Goal: Find contact information: Find contact information

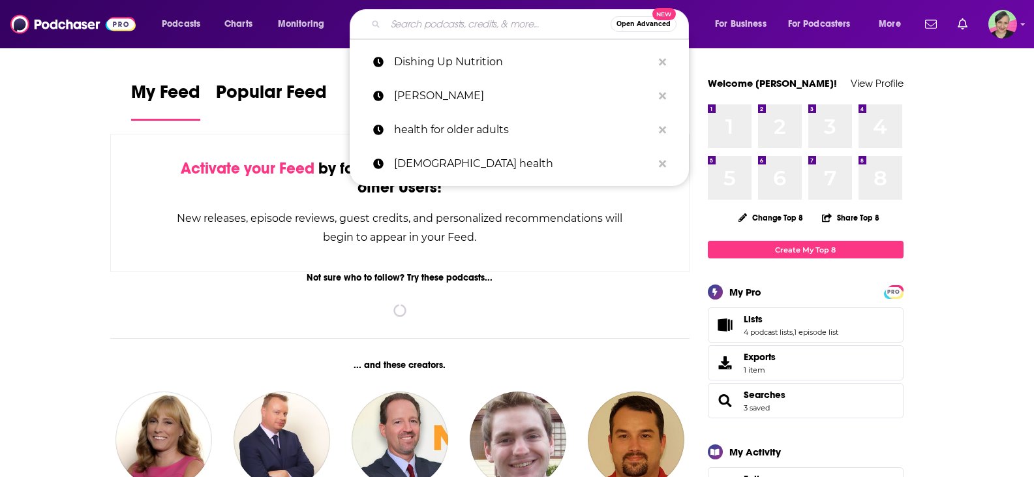
click at [444, 22] on input "Search podcasts, credits, & more..." at bounding box center [497, 24] width 225 height 21
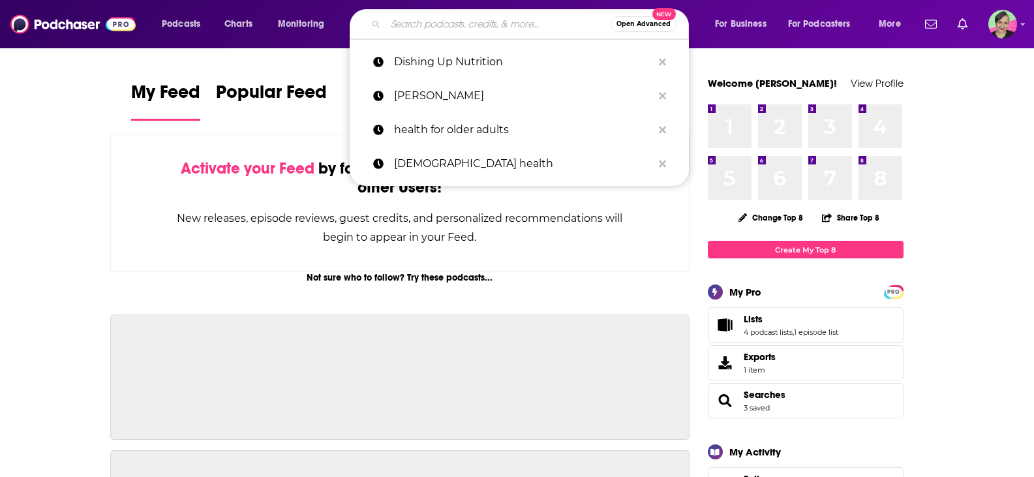
paste input "Saving with [PERSON_NAME] Radio and Podcast Show"
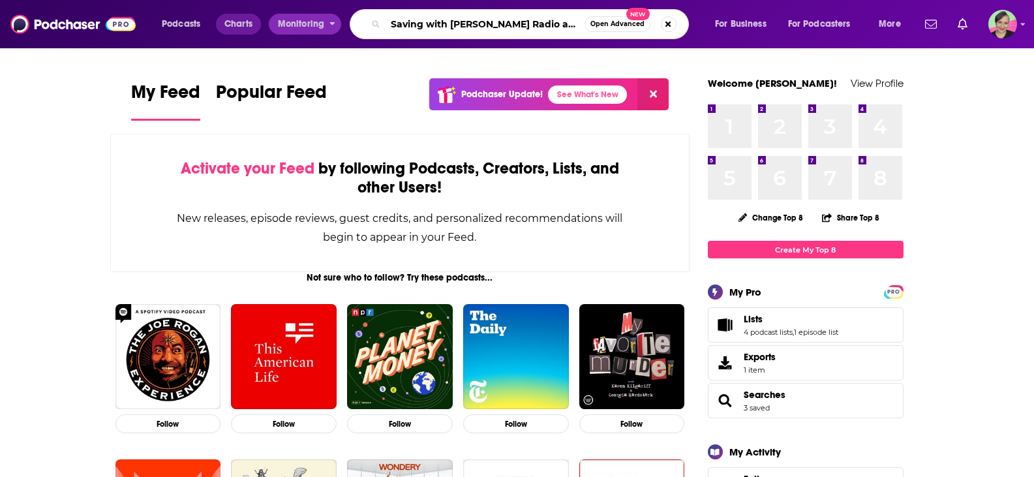
drag, startPoint x: 443, startPoint y: 18, endPoint x: 237, endPoint y: 16, distance: 205.5
click at [237, 16] on div "Podcasts Charts Monitoring Saving with [PERSON_NAME] Radio and Podcast Show Ope…" at bounding box center [533, 24] width 761 height 30
click at [493, 19] on input "Saving with [PERSON_NAME] Radio and Podcast Show" at bounding box center [484, 24] width 199 height 21
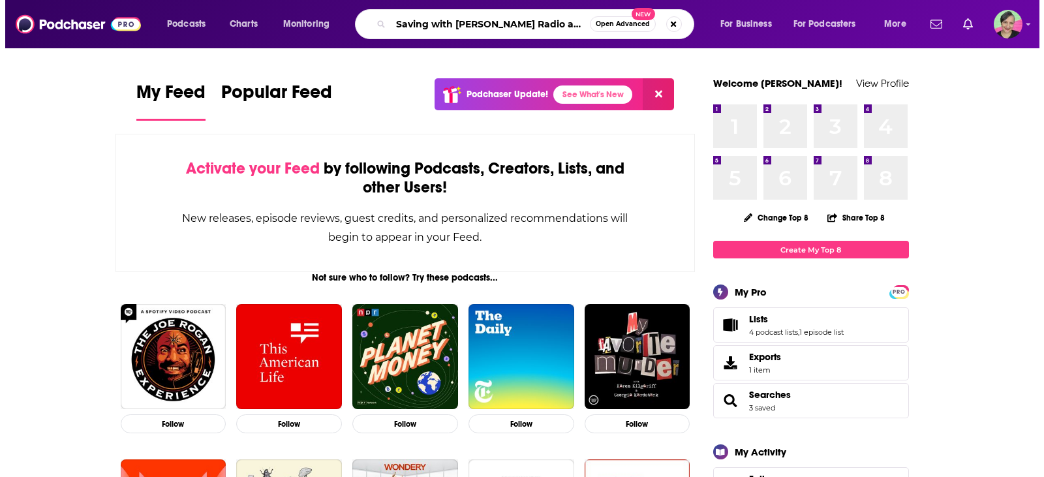
scroll to position [0, 20]
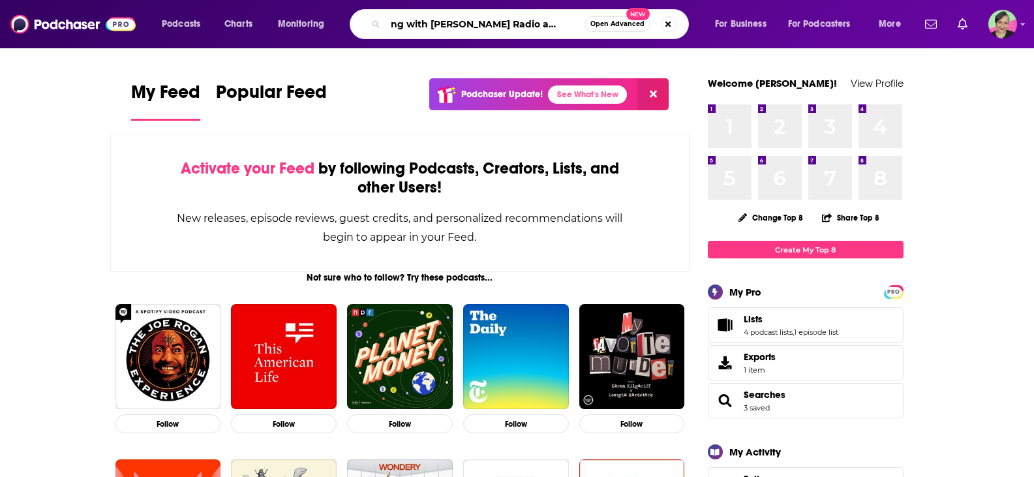
drag, startPoint x: 536, startPoint y: 25, endPoint x: 641, endPoint y: 36, distance: 105.6
click at [641, 36] on div "Saving with [PERSON_NAME] Radio and Podcast Show Open Advanced New" at bounding box center [519, 24] width 339 height 30
click at [545, 22] on input "Saving with [PERSON_NAME] Radio and Podcast Show" at bounding box center [484, 24] width 199 height 21
drag, startPoint x: 556, startPoint y: 23, endPoint x: 686, endPoint y: 38, distance: 131.3
click at [686, 38] on div "Saving with [PERSON_NAME] Radio and Podcast Show Open Advanced New" at bounding box center [531, 24] width 339 height 30
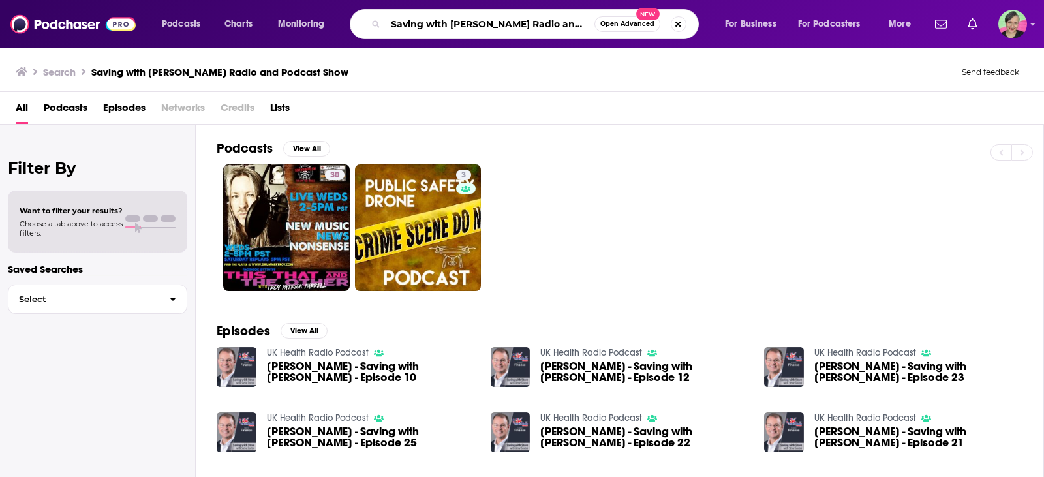
scroll to position [0, 10]
drag, startPoint x: 479, startPoint y: 24, endPoint x: 972, endPoint y: 70, distance: 495.3
click at [972, 70] on div "Podcasts Charts Monitoring Saving with [PERSON_NAME] Radio and Podcast Show Ope…" at bounding box center [522, 238] width 1044 height 477
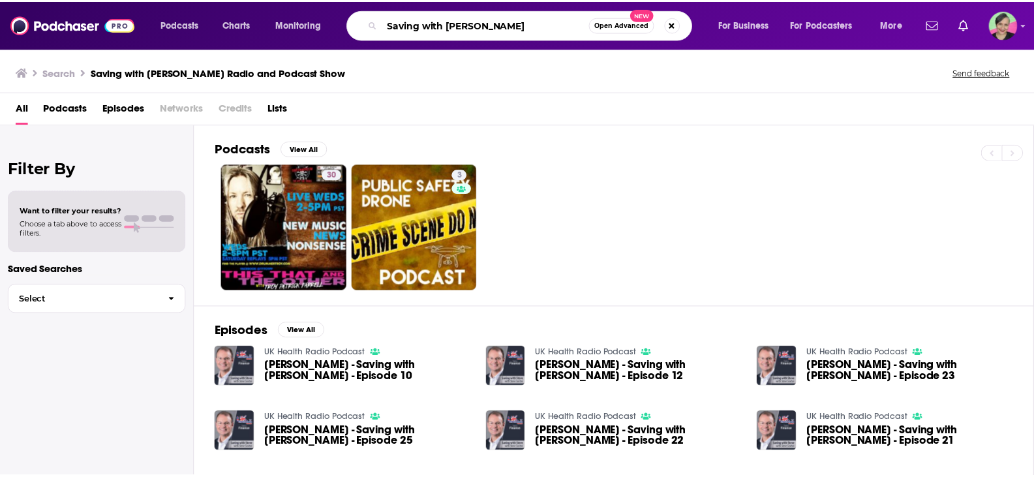
scroll to position [0, 0]
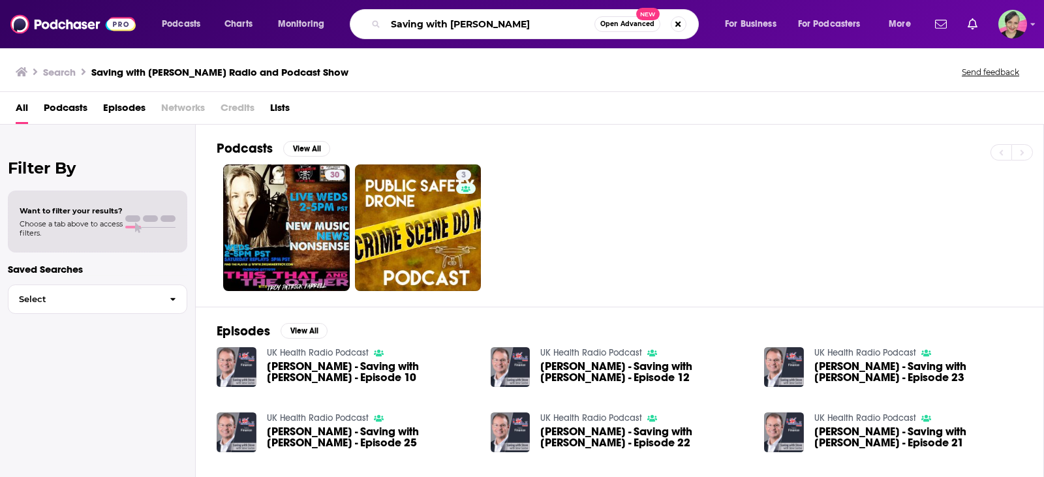
type input "Saving with [PERSON_NAME]"
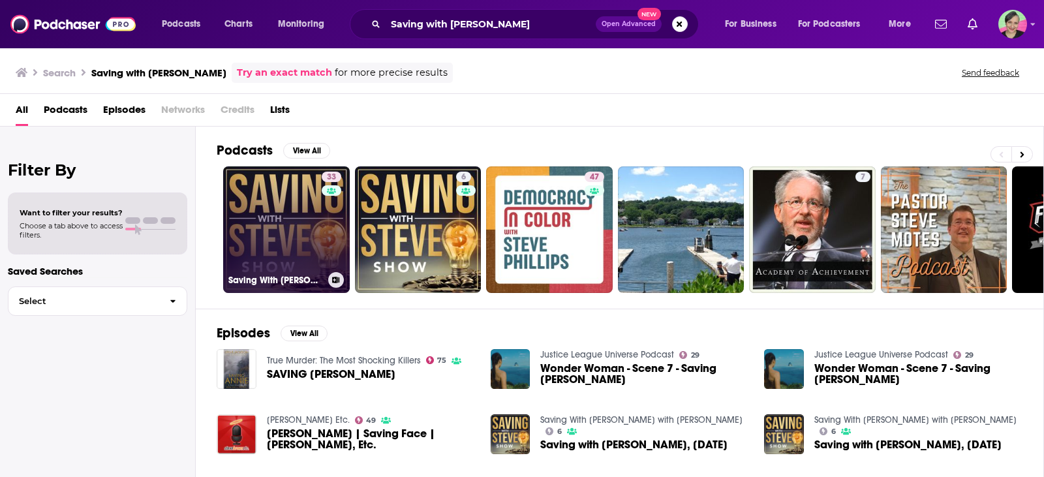
click at [245, 189] on link "33 Saving With [PERSON_NAME]" at bounding box center [286, 229] width 127 height 127
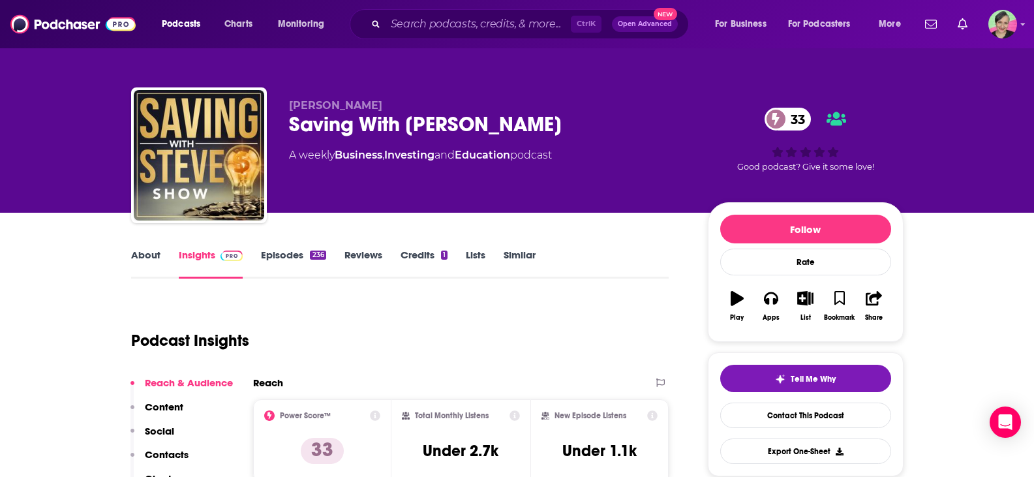
click at [141, 250] on link "About" at bounding box center [145, 264] width 29 height 30
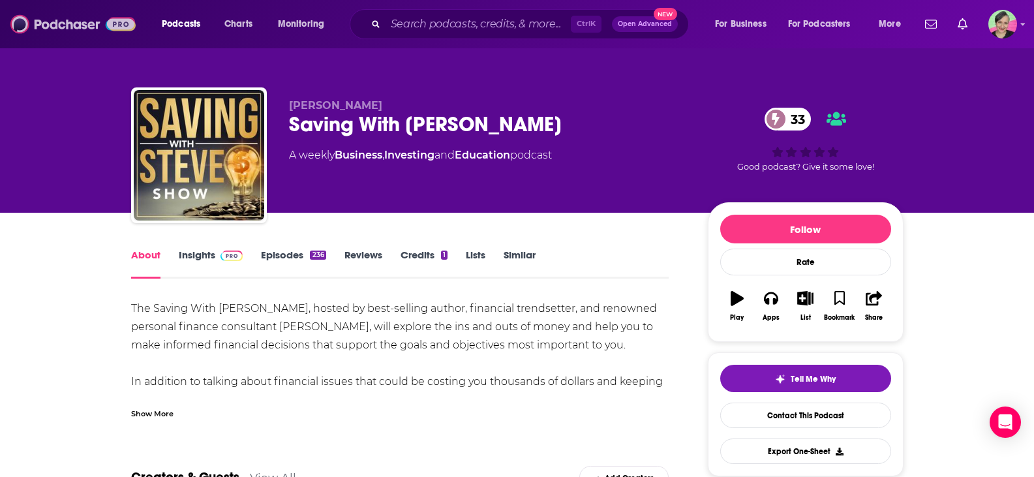
click at [52, 17] on img at bounding box center [72, 24] width 125 height 25
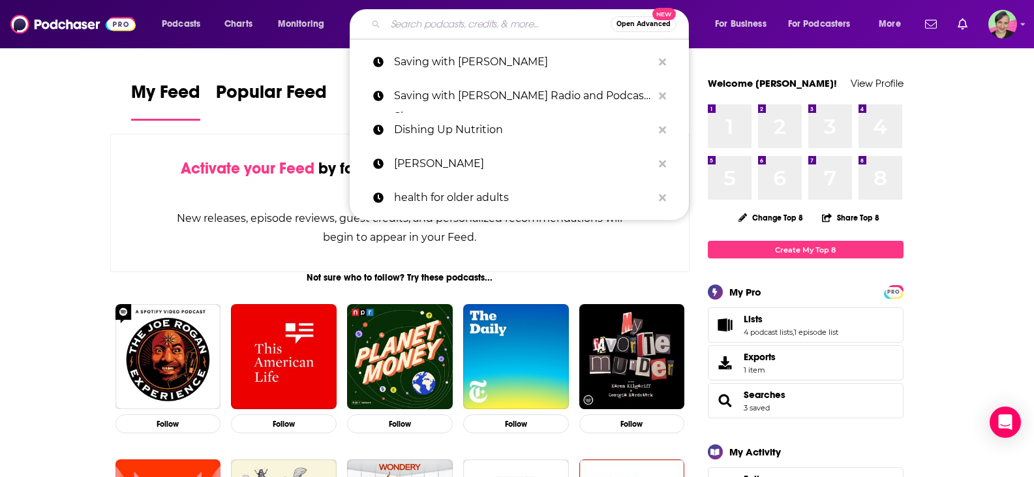
click at [530, 28] on input "Search podcasts, credits, & more..." at bounding box center [497, 24] width 225 height 21
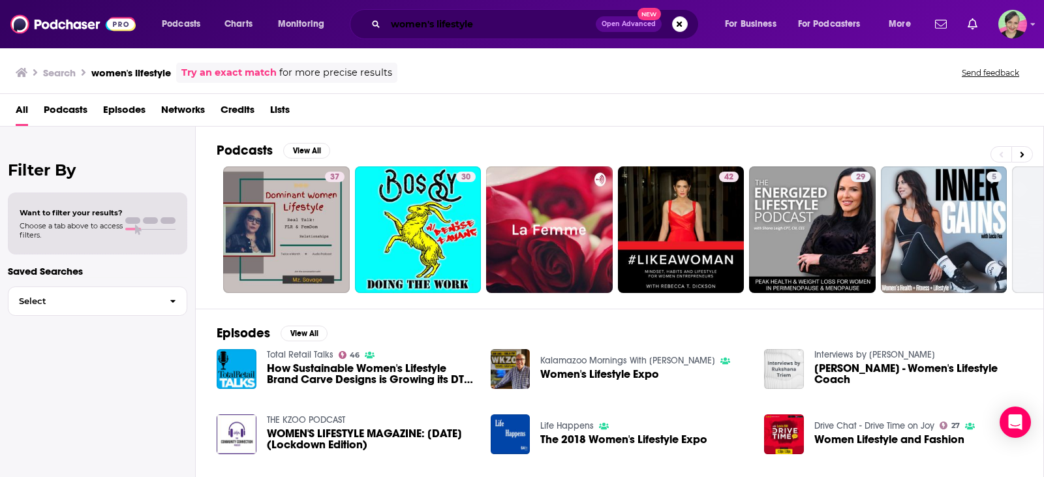
drag, startPoint x: 491, startPoint y: 20, endPoint x: 296, endPoint y: 12, distance: 194.5
click at [297, 12] on div "Podcasts Charts Monitoring women's lifestyle Open Advanced New For Business For…" at bounding box center [538, 24] width 770 height 30
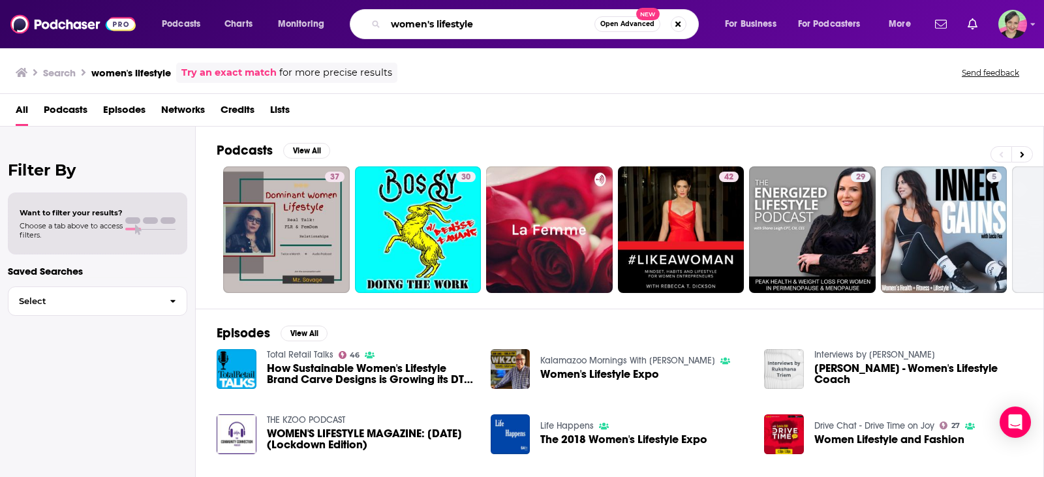
paste input "The Next Level Health & Fitness Podcast"
type input "The Next Level Health & Fitness Podcast"
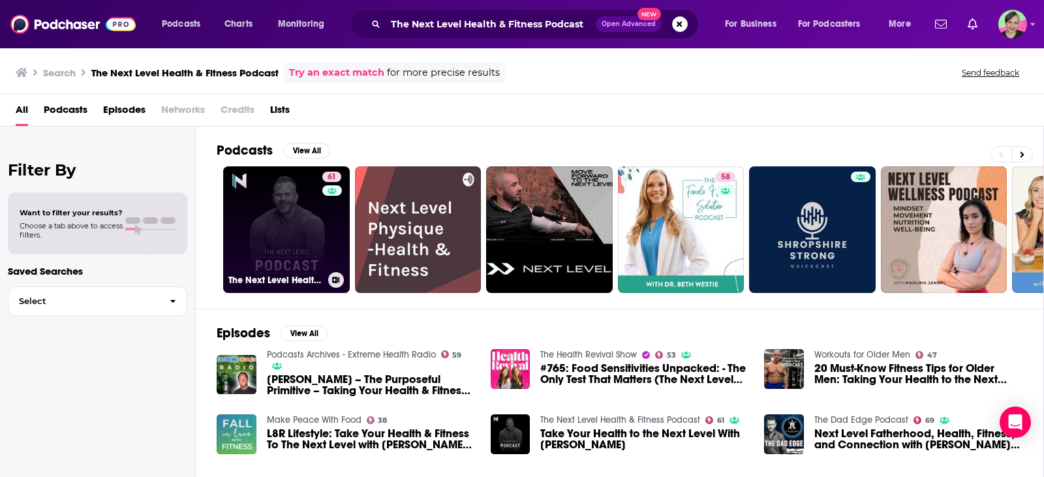
click at [303, 200] on link "61 The Next Level Health & Fitness Podcast" at bounding box center [286, 229] width 127 height 127
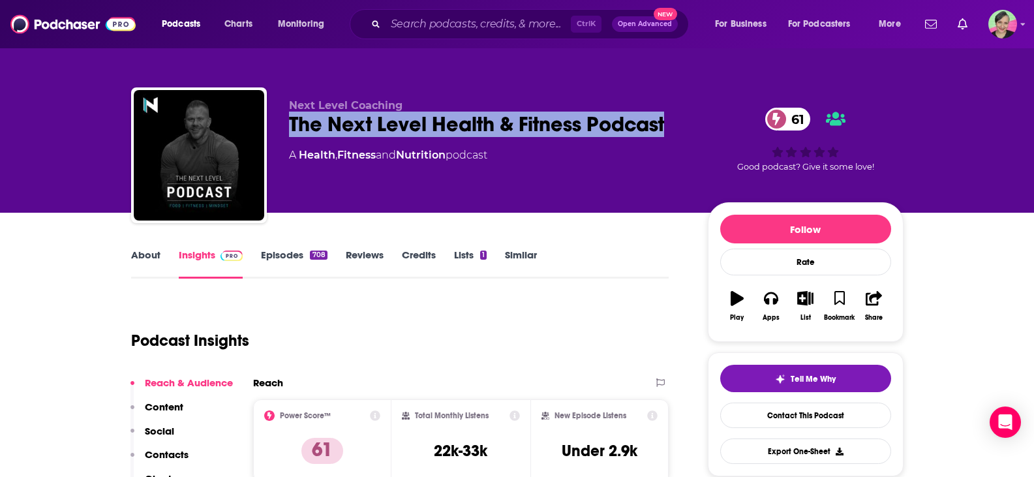
drag, startPoint x: 349, startPoint y: 120, endPoint x: 670, endPoint y: 130, distance: 321.1
click at [670, 130] on div "Next Level Coaching The Next Level Health & Fitness Podcast 61 A Health , Fitne…" at bounding box center [517, 157] width 772 height 141
copy h2 "The Next Level Health & Fitness Podcast"
click at [153, 257] on link "About" at bounding box center [145, 264] width 29 height 30
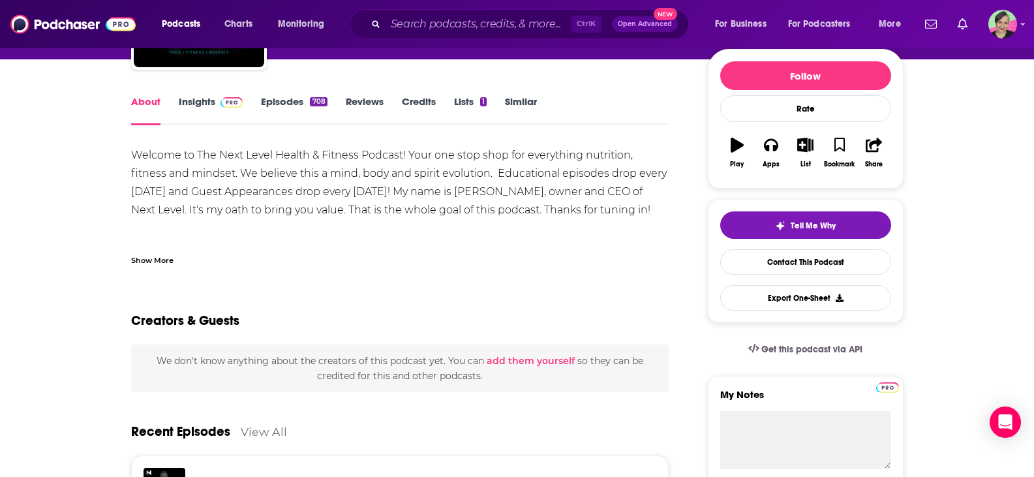
scroll to position [130, 0]
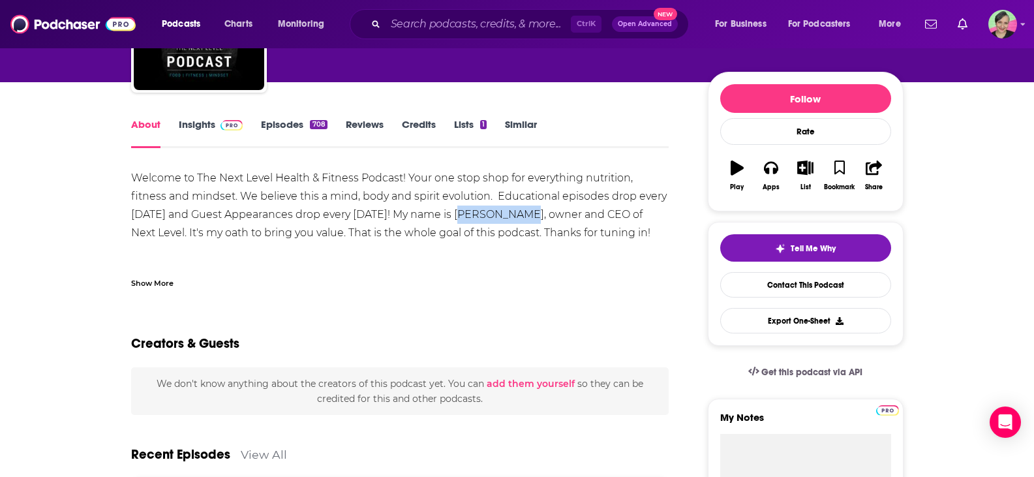
drag, startPoint x: 471, startPoint y: 211, endPoint x: 521, endPoint y: 211, distance: 50.2
click at [521, 211] on div "Welcome to The Next Level Health & Fitness Podcast! Your one stop shop for ever…" at bounding box center [400, 224] width 538 height 110
copy div "[PERSON_NAME]"
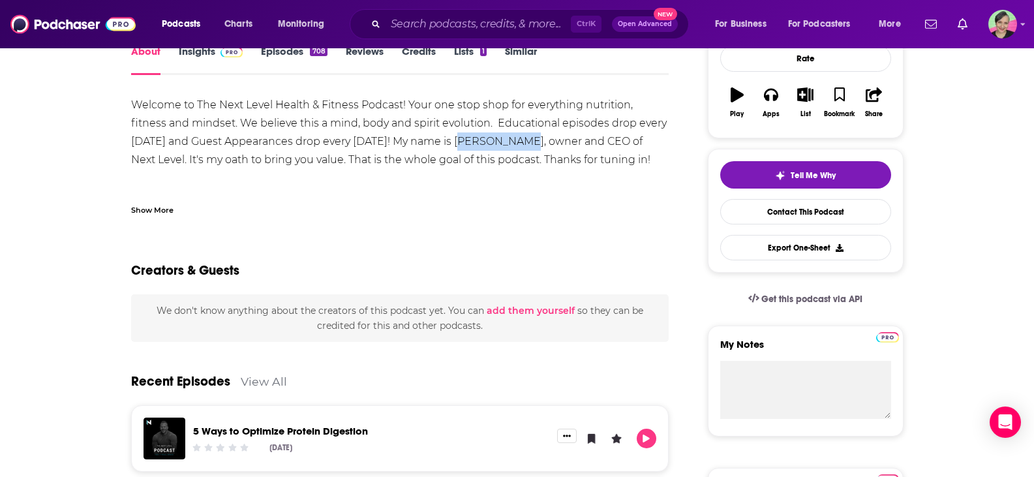
scroll to position [65, 0]
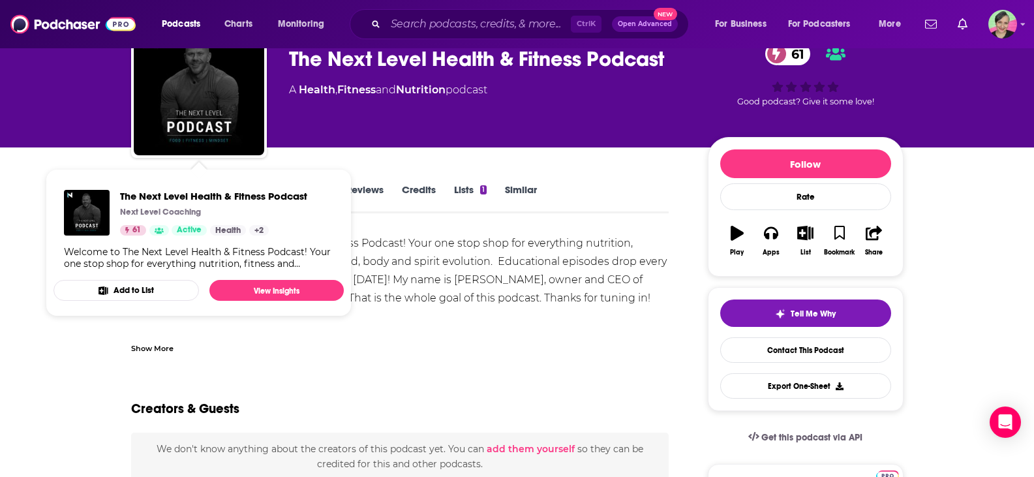
drag, startPoint x: 0, startPoint y: 189, endPoint x: 101, endPoint y: 188, distance: 101.1
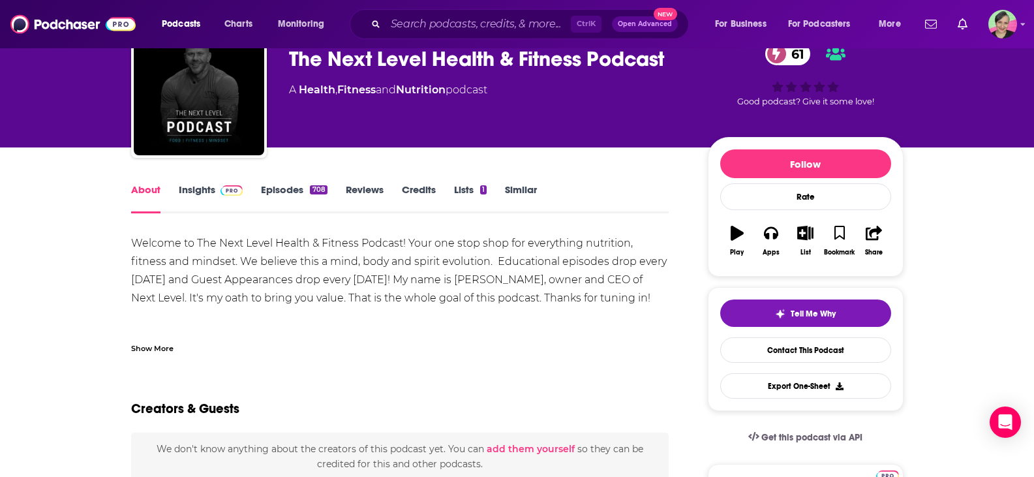
click at [194, 189] on link "Insights" at bounding box center [211, 198] width 65 height 30
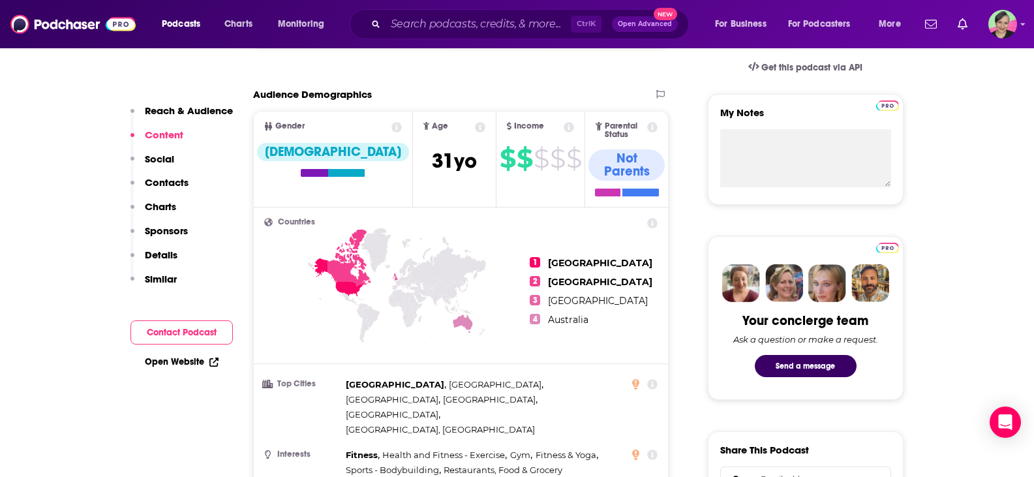
scroll to position [261, 0]
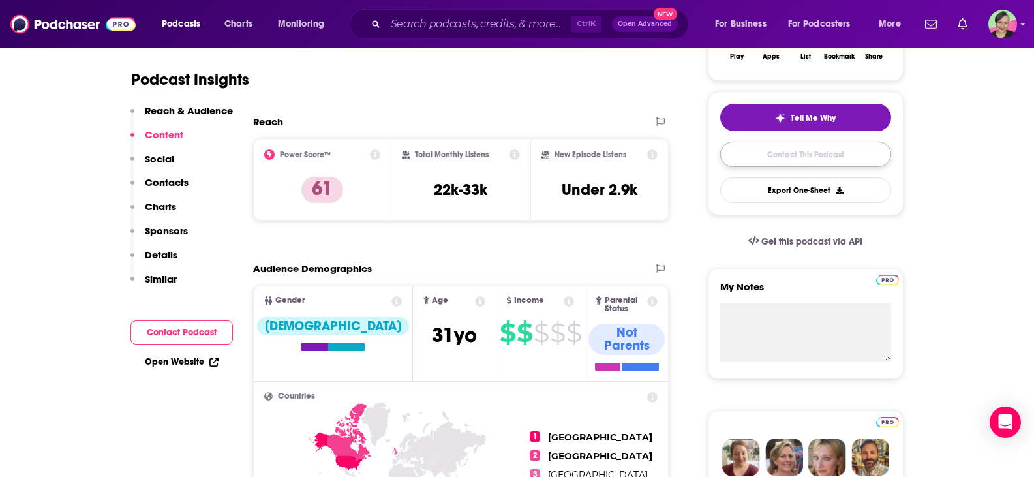
click at [792, 156] on link "Contact This Podcast" at bounding box center [805, 154] width 171 height 25
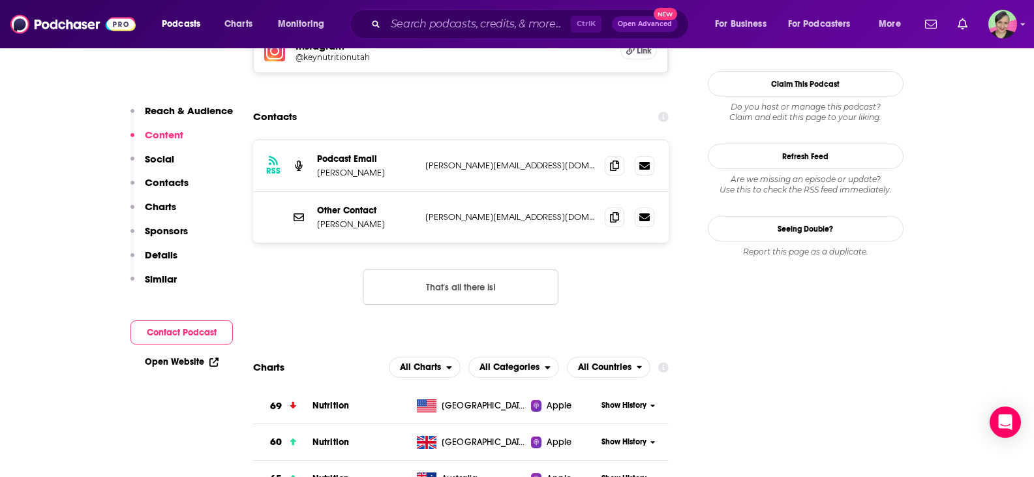
scroll to position [1175, 0]
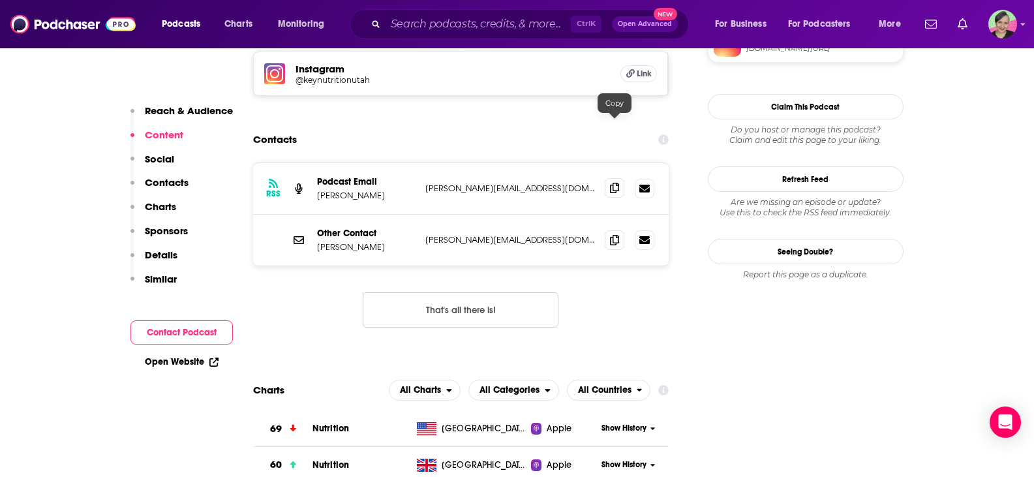
click at [620, 178] on span at bounding box center [615, 188] width 20 height 20
